Goal: Find specific page/section: Find specific page/section

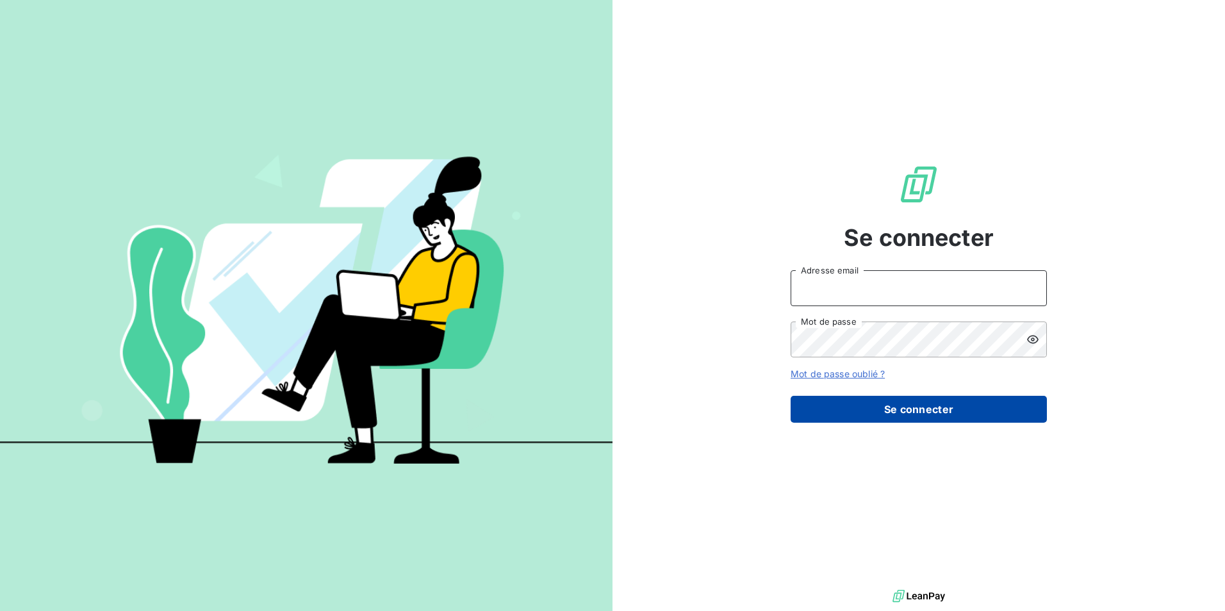
type input "natacha.procter@met.com"
click at [952, 400] on button "Se connecter" at bounding box center [919, 409] width 256 height 27
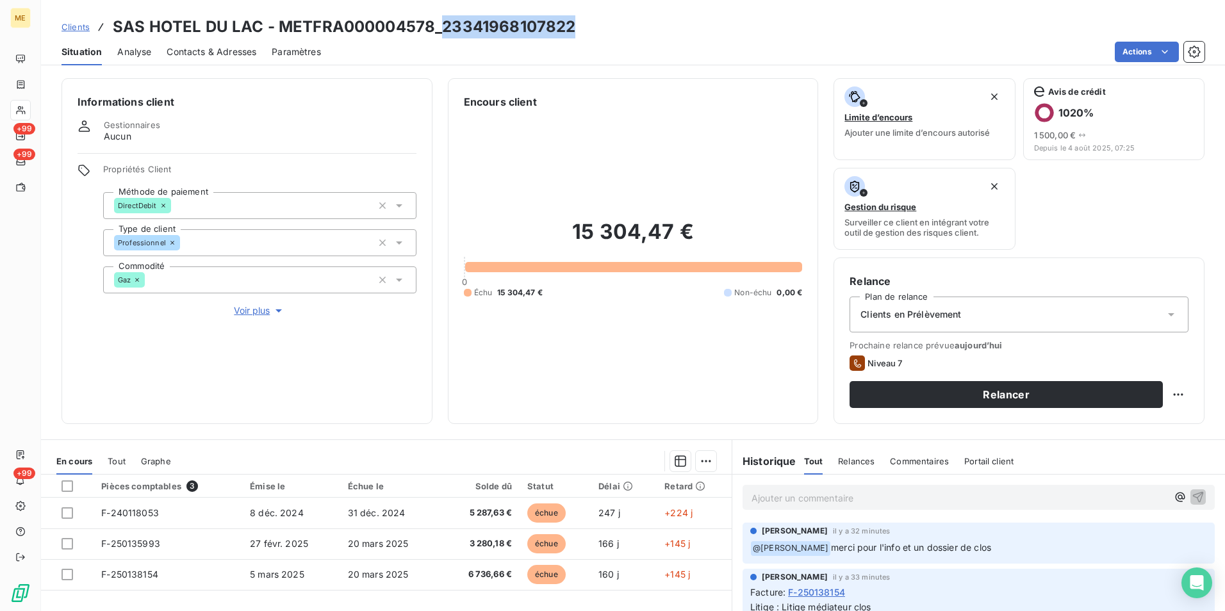
drag, startPoint x: 440, startPoint y: 28, endPoint x: 570, endPoint y: 26, distance: 130.7
click at [570, 26] on h3 "SAS HOTEL DU LAC - METFRA000004578_23341968107822" at bounding box center [344, 26] width 463 height 23
drag, startPoint x: 570, startPoint y: 26, endPoint x: 554, endPoint y: 29, distance: 16.3
copy h3 "23341968107822"
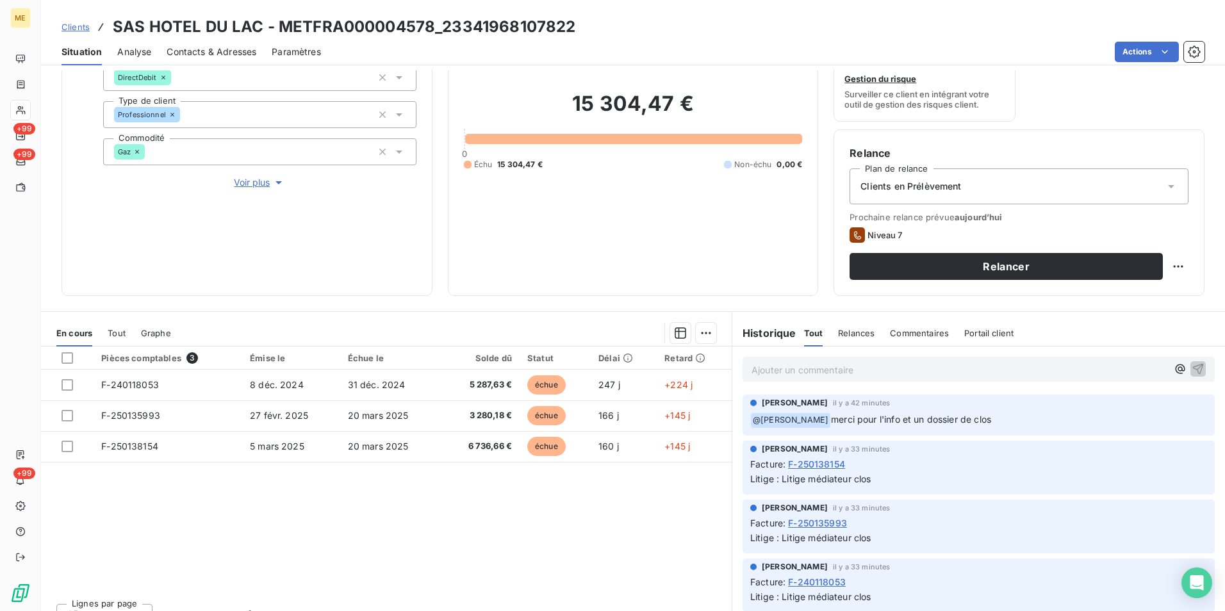
click at [795, 372] on p "Ajouter un commentaire ﻿" at bounding box center [960, 370] width 416 height 16
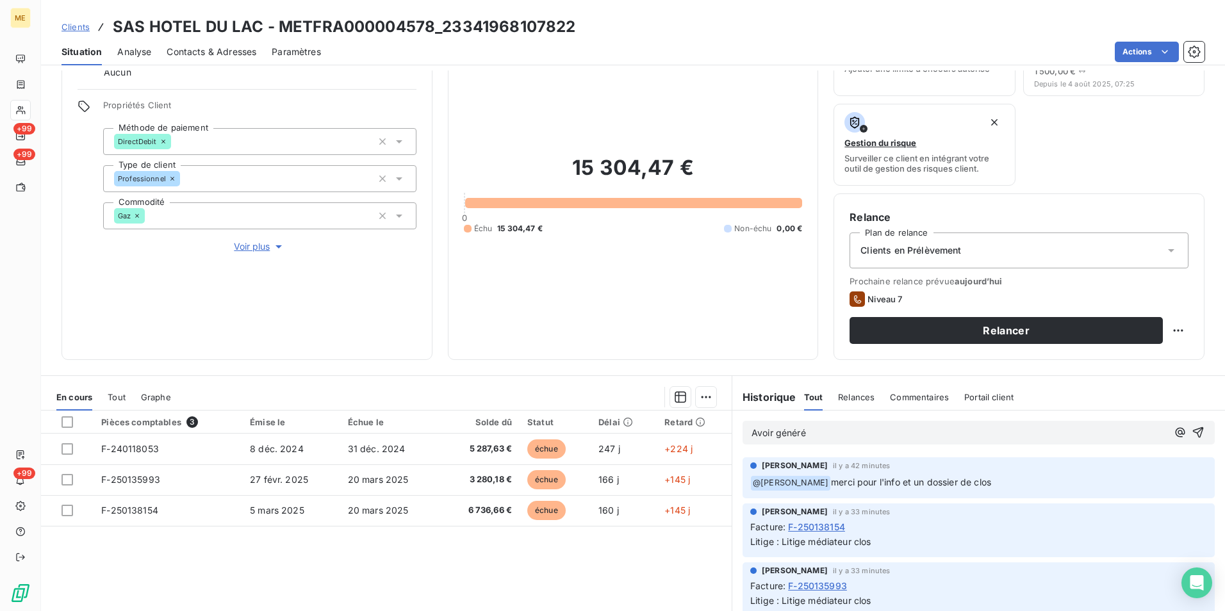
click at [768, 433] on span "Avoir généré" at bounding box center [779, 432] width 54 height 11
click at [866, 438] on p "Avoir de 242€ généré" at bounding box center [960, 433] width 416 height 15
click at [1192, 434] on icon "button" at bounding box center [1198, 432] width 13 height 13
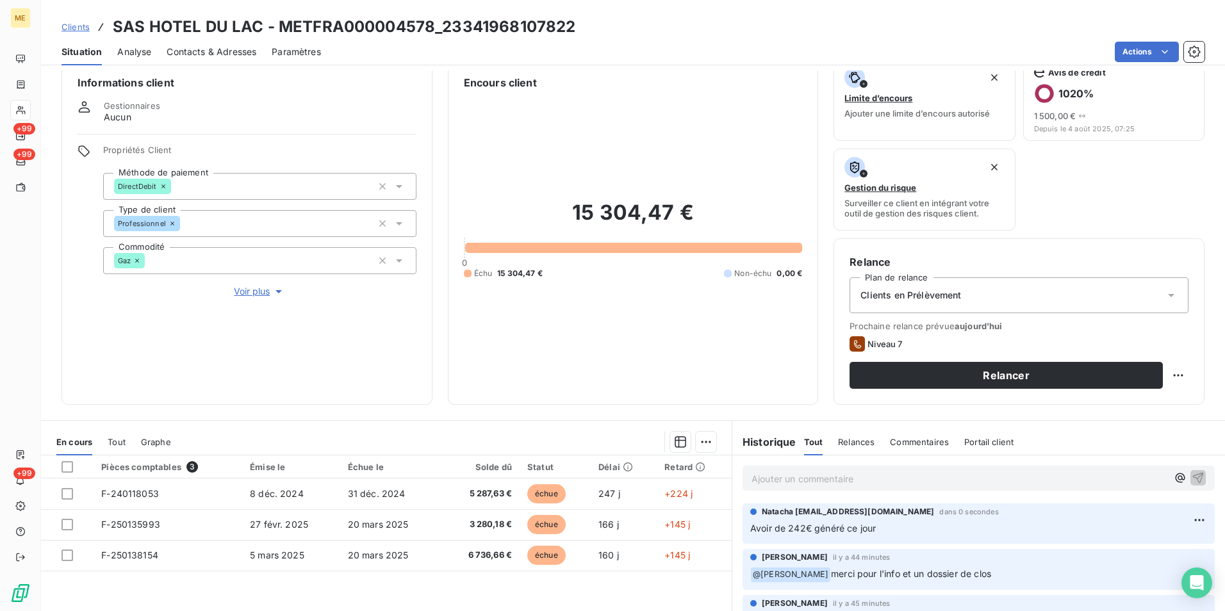
scroll to position [0, 0]
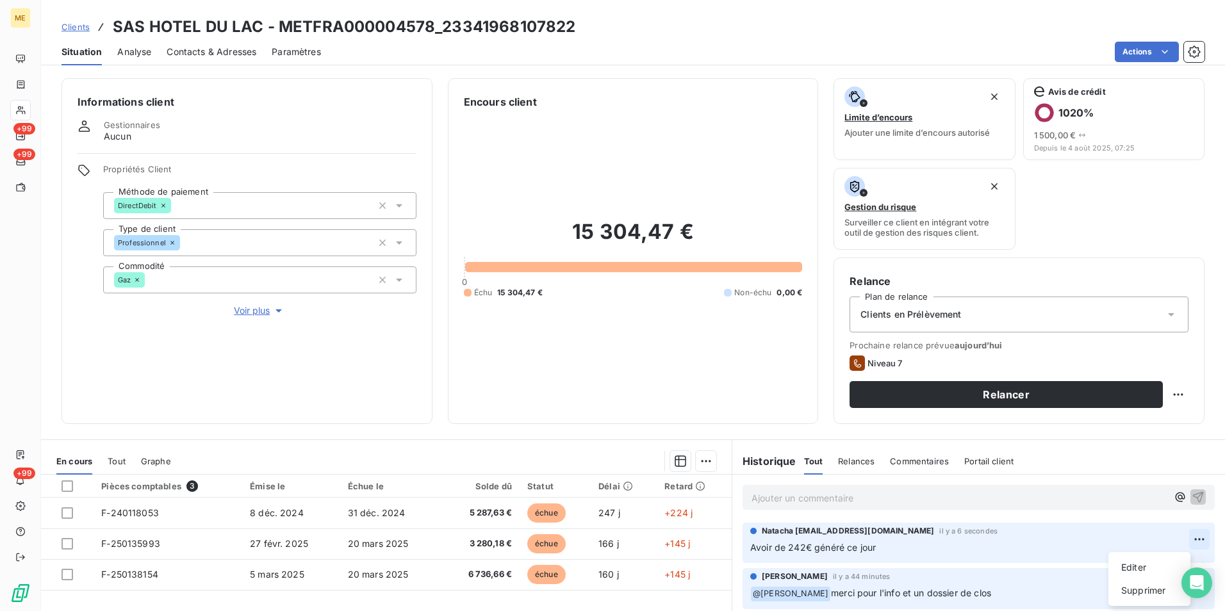
click at [1181, 540] on html "ME +99 +99 +99 Clients SAS HOTEL DU LAC - METFRA000004578_23341968107822 Situat…" at bounding box center [612, 305] width 1225 height 611
click at [1136, 564] on div "Editer" at bounding box center [1150, 568] width 72 height 21
click at [781, 80] on div "Encours client 15 304,47 € 0 Échu 15 304,47 € Non-échu 0,00 €" at bounding box center [633, 251] width 371 height 346
